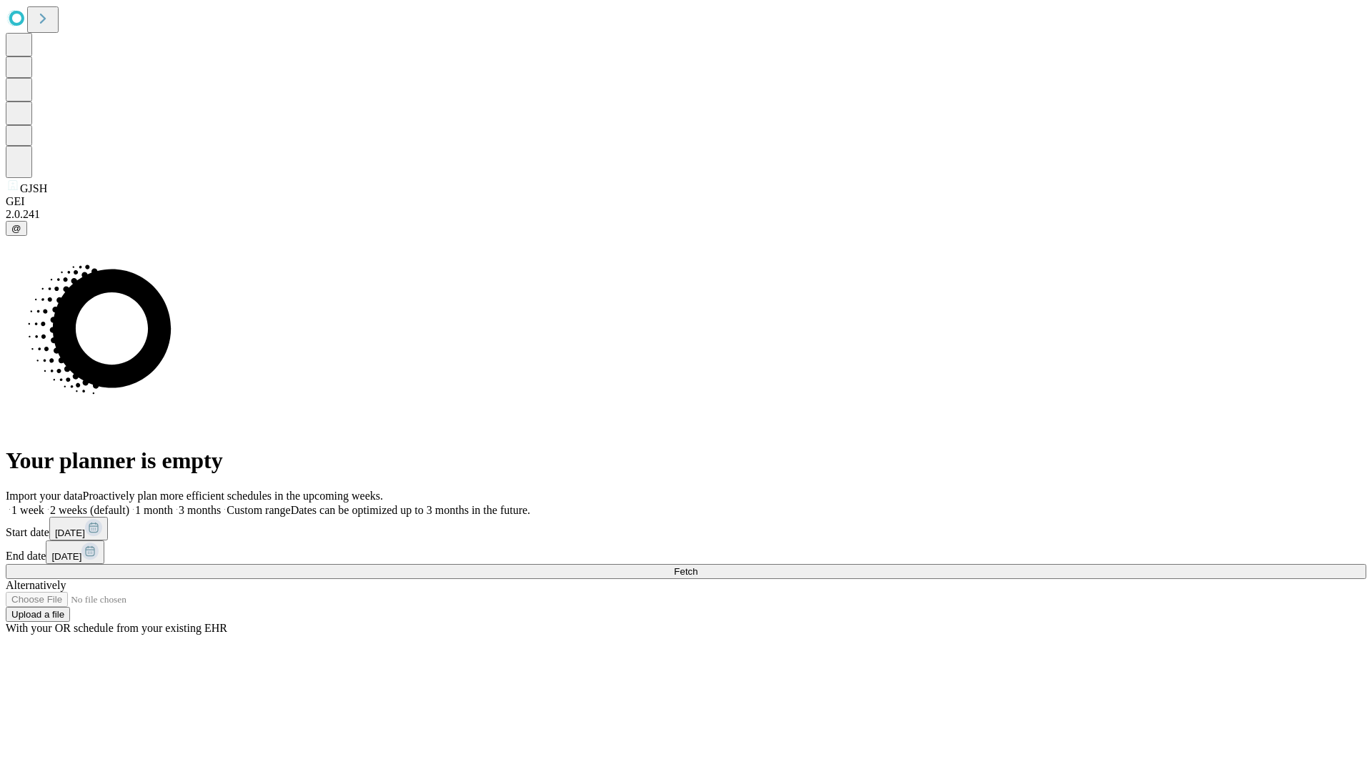
click at [697, 566] on span "Fetch" at bounding box center [686, 571] width 24 height 11
